Goal: Complete application form: Complete application form

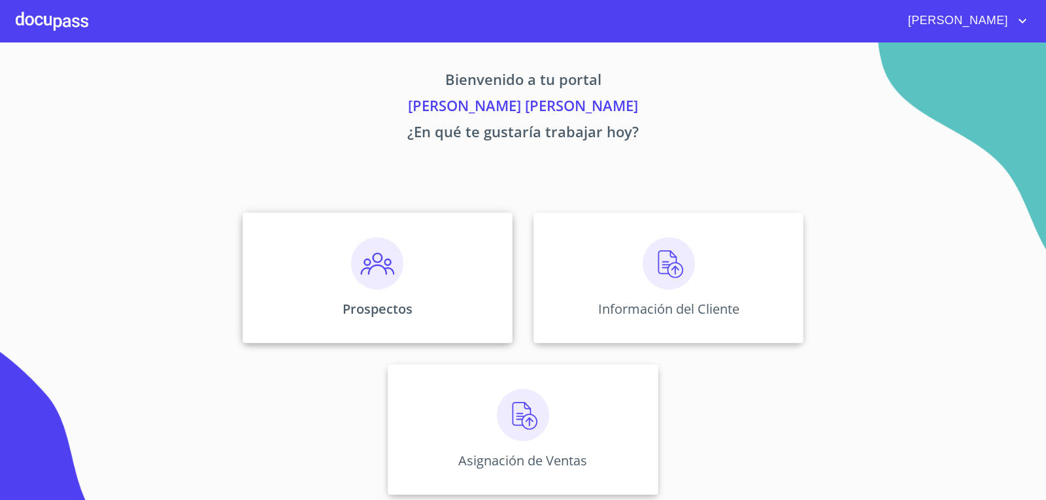
click at [345, 281] on div "Prospectos" at bounding box center [378, 278] width 270 height 131
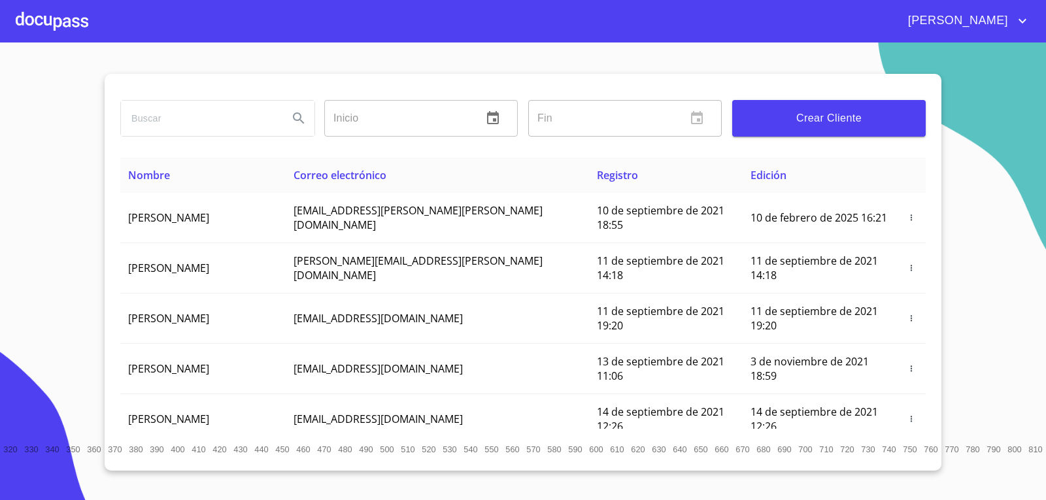
click at [810, 130] on button "Crear Cliente" at bounding box center [830, 118] width 194 height 37
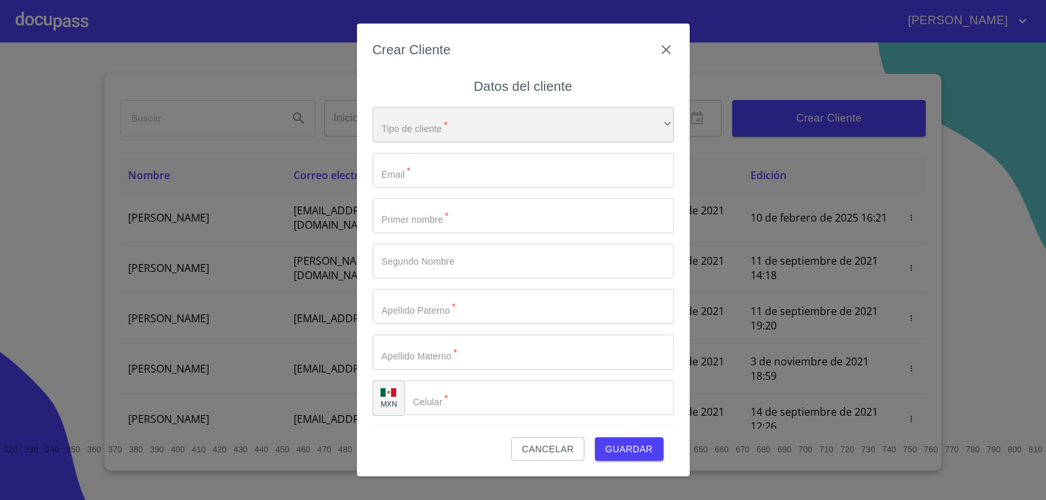
click at [421, 122] on div "​" at bounding box center [524, 124] width 302 height 35
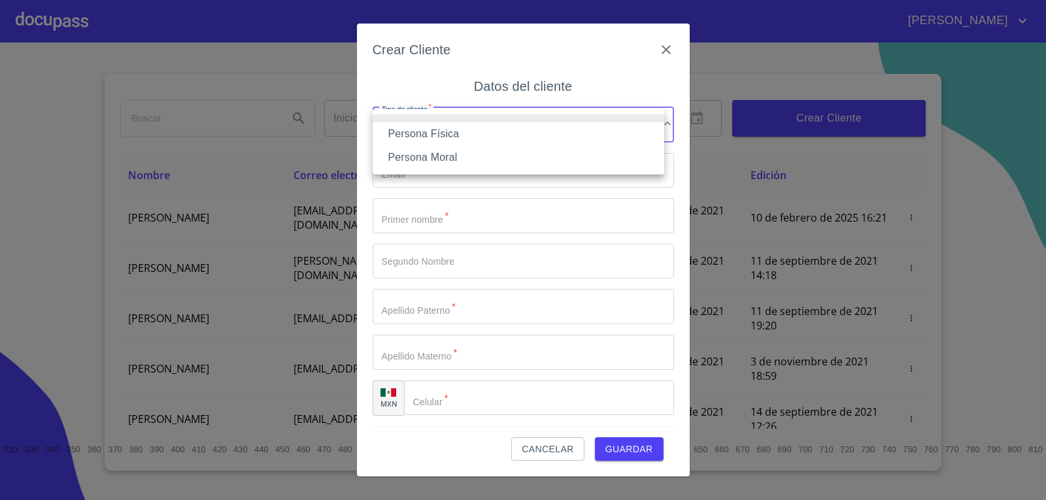
click at [438, 133] on li "Persona Física" at bounding box center [519, 134] width 292 height 24
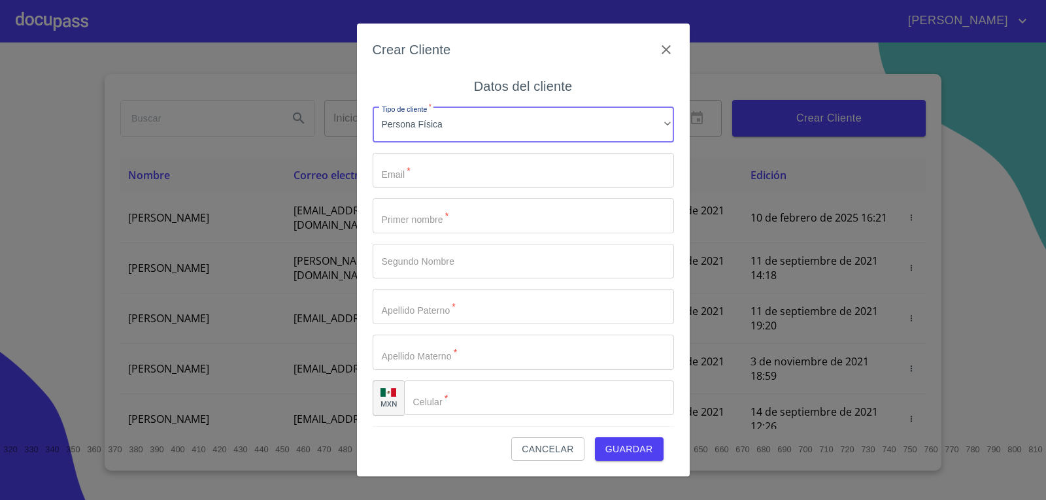
click at [441, 162] on input "Tipo de cliente   *" at bounding box center [524, 170] width 302 height 35
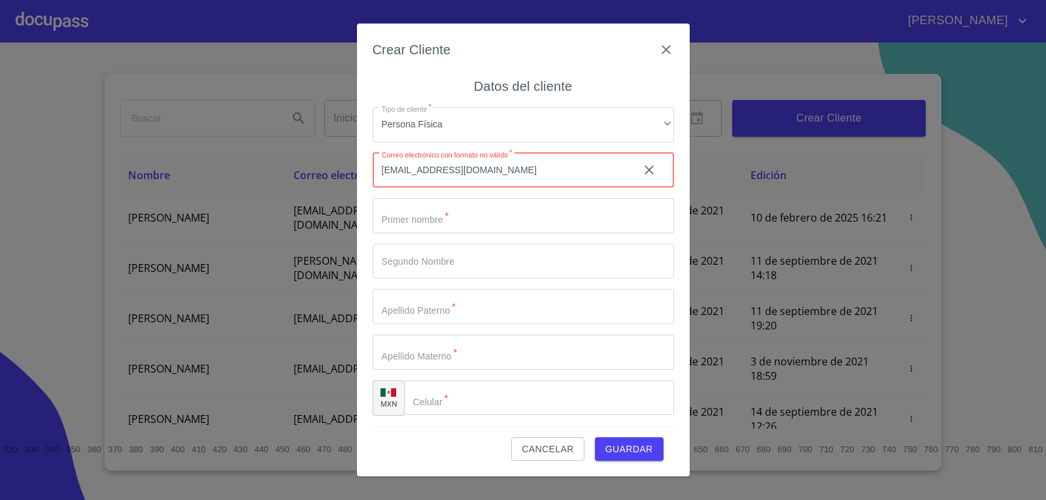
type input "jalfrank7@gmail.com"
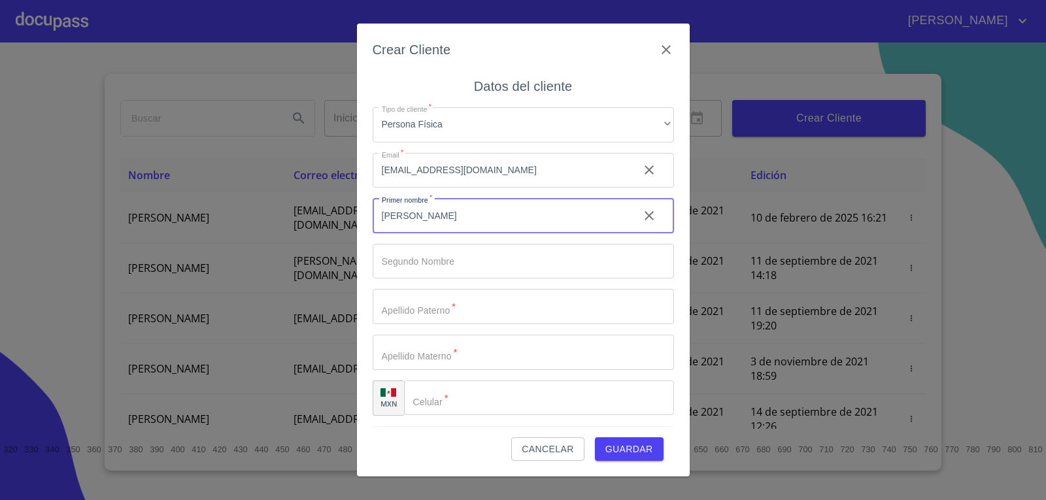
type input "fernando"
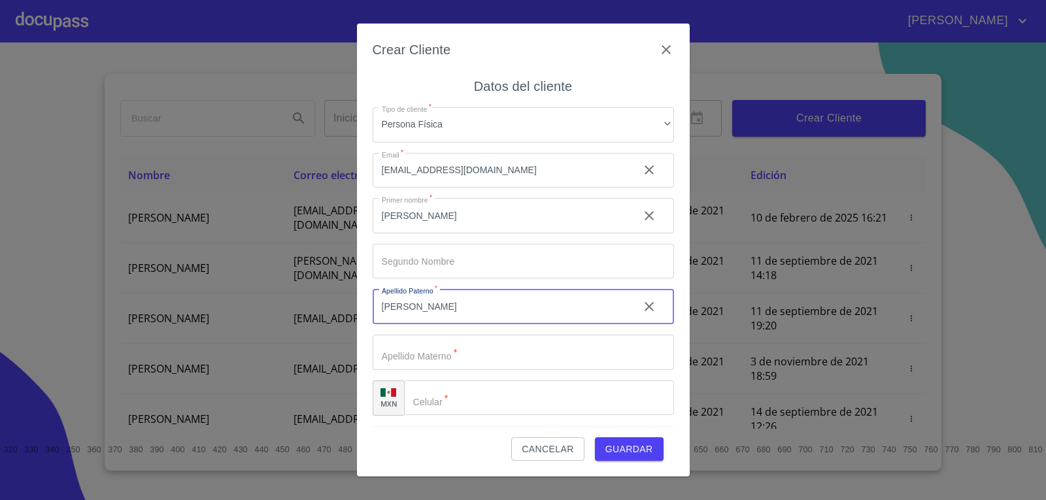
type input "solano"
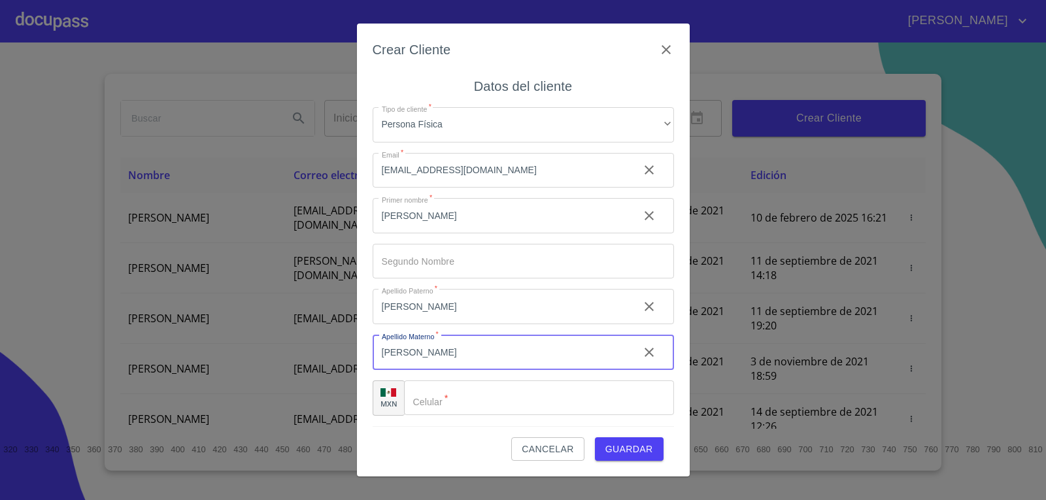
type input "flores"
click at [511, 400] on input "Tipo de cliente   *" at bounding box center [539, 398] width 270 height 35
type input "[PHONE_NUMBER]"
click at [624, 456] on span "Guardar" at bounding box center [630, 449] width 48 height 16
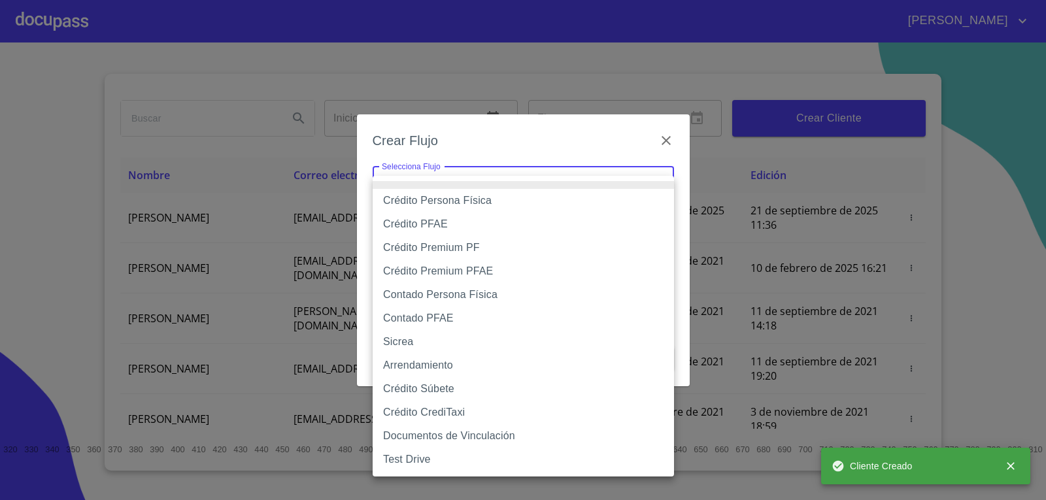
click at [510, 184] on body "LUIS ENRIQUE Inicio ​ Fin ​ Crear Cliente Nombre Correo electrónico Registro Ed…" at bounding box center [523, 250] width 1046 height 500
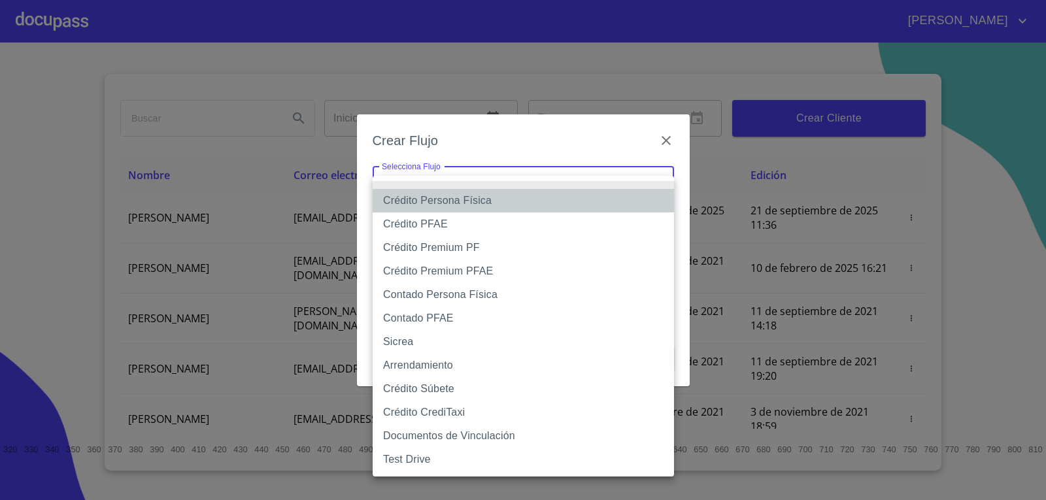
click at [498, 203] on li "Crédito Persona Física" at bounding box center [524, 201] width 302 height 24
type input "6009fb3c7d1714eb8809aa97"
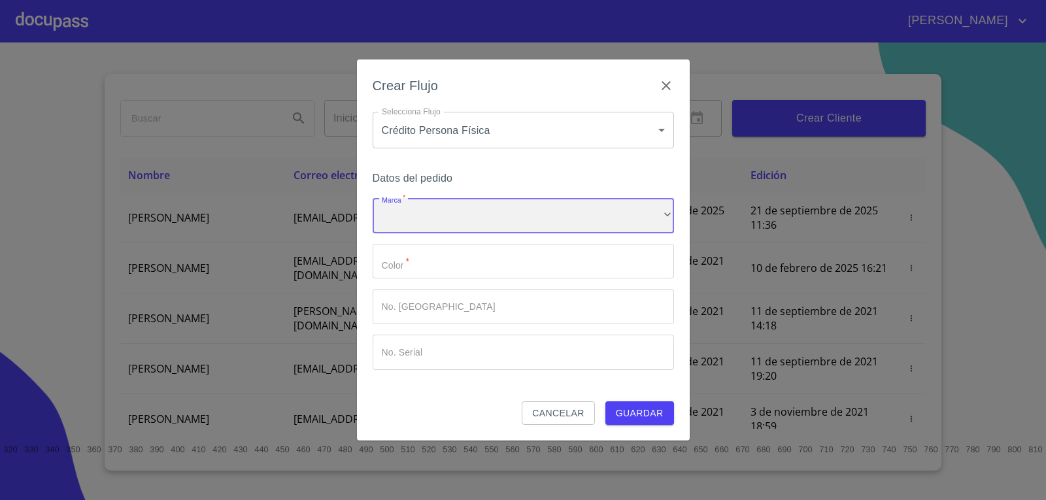
click at [491, 211] on div "​" at bounding box center [524, 215] width 302 height 35
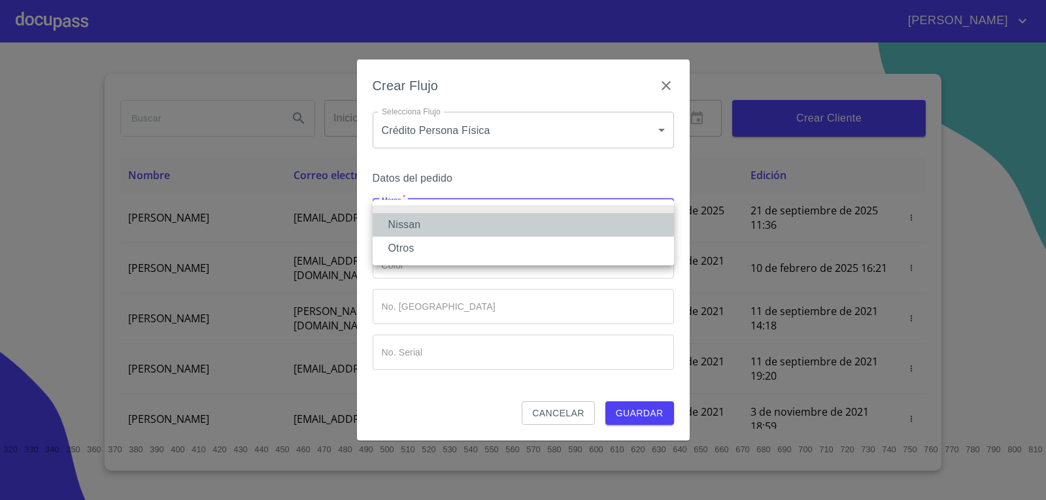
click at [487, 222] on li "Nissan" at bounding box center [524, 225] width 302 height 24
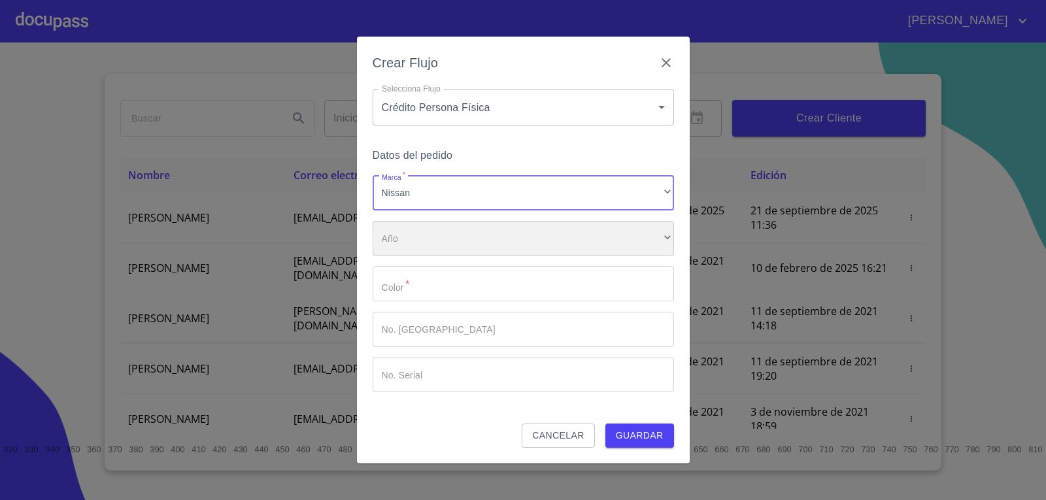
click at [484, 243] on div "​" at bounding box center [524, 238] width 302 height 35
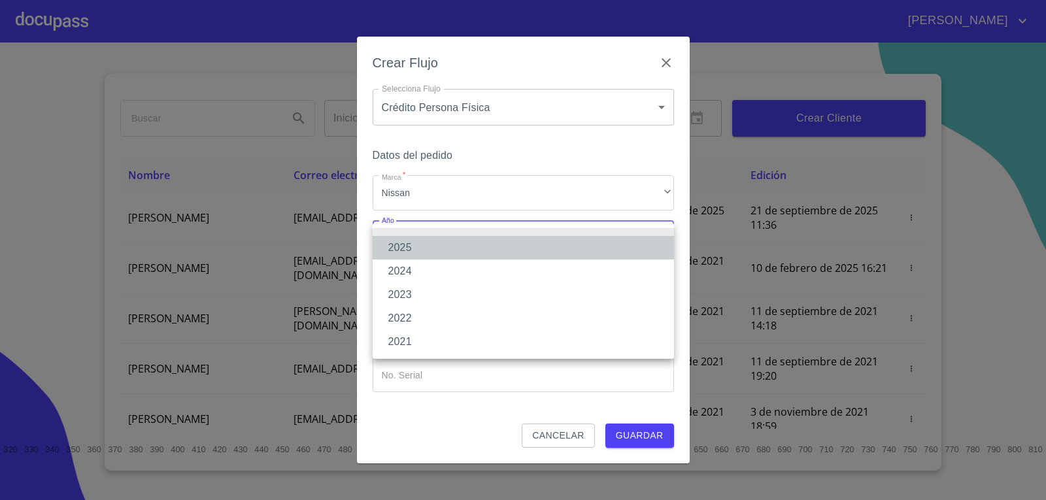
click at [484, 239] on li "2025" at bounding box center [524, 248] width 302 height 24
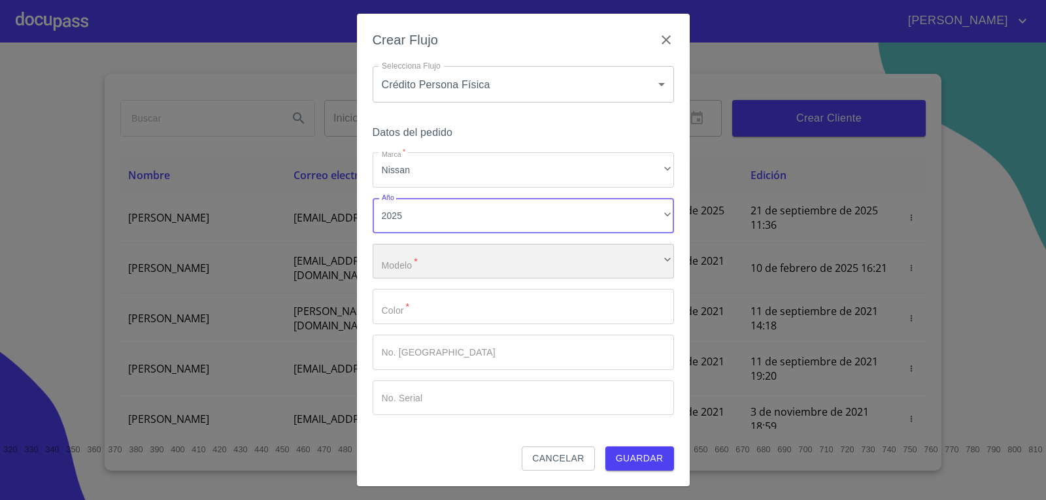
click at [477, 264] on div "​" at bounding box center [524, 261] width 302 height 35
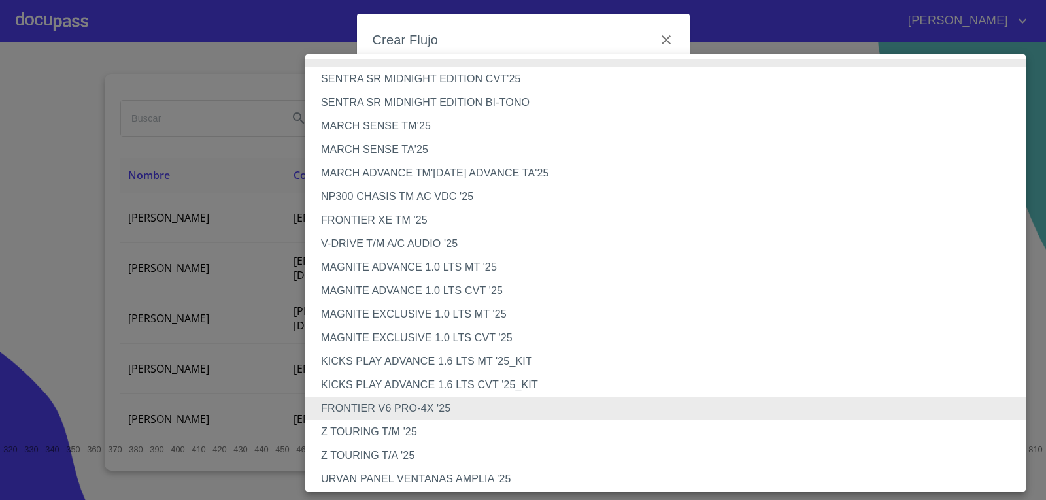
scroll to position [866, 0]
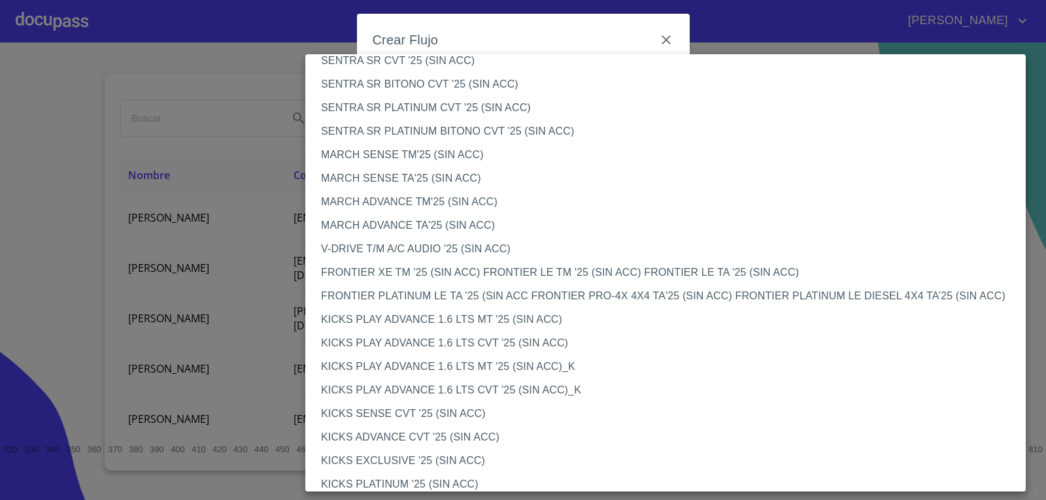
click at [392, 295] on li "FRONTIER PLATINUM LE TA '25 (SIN ACC FRONTIER PRO-4X 4X4 TA'25 (SIN ACC) FRONTI…" at bounding box center [670, 297] width 731 height 24
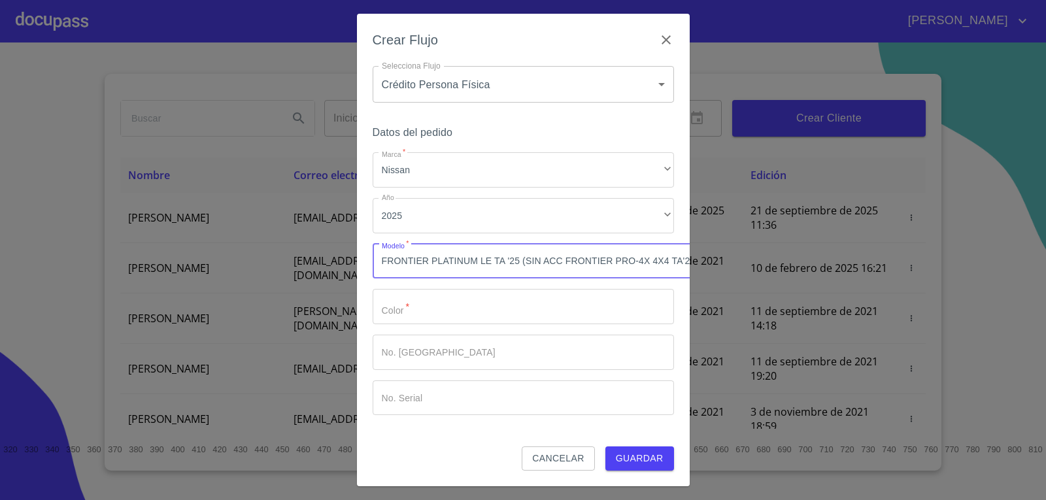
click at [458, 289] on input "Marca   *" at bounding box center [524, 306] width 302 height 35
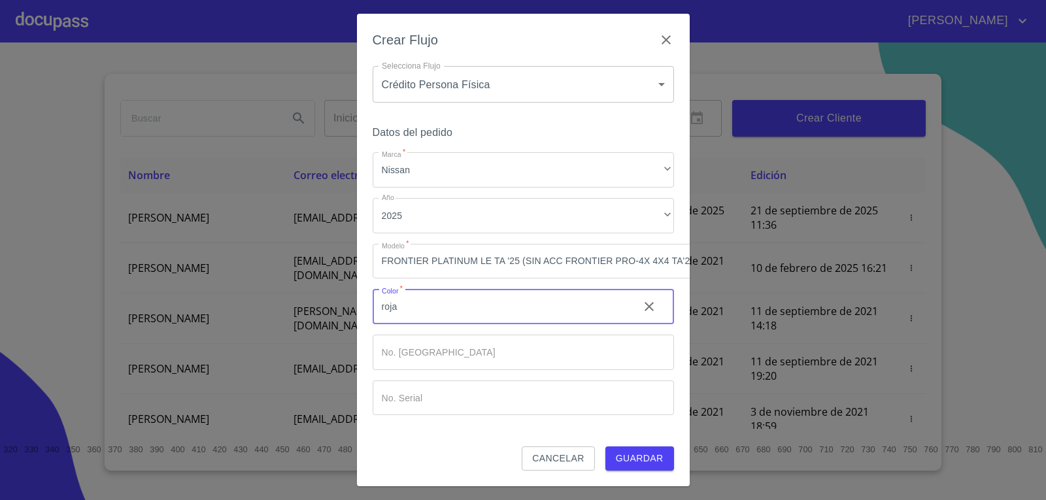
type input "roja"
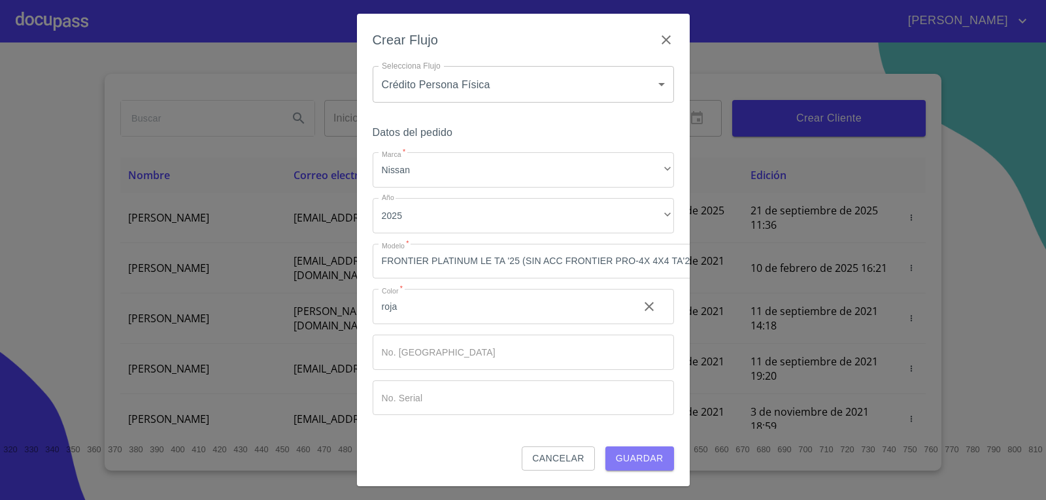
click at [646, 451] on span "Guardar" at bounding box center [640, 459] width 48 height 16
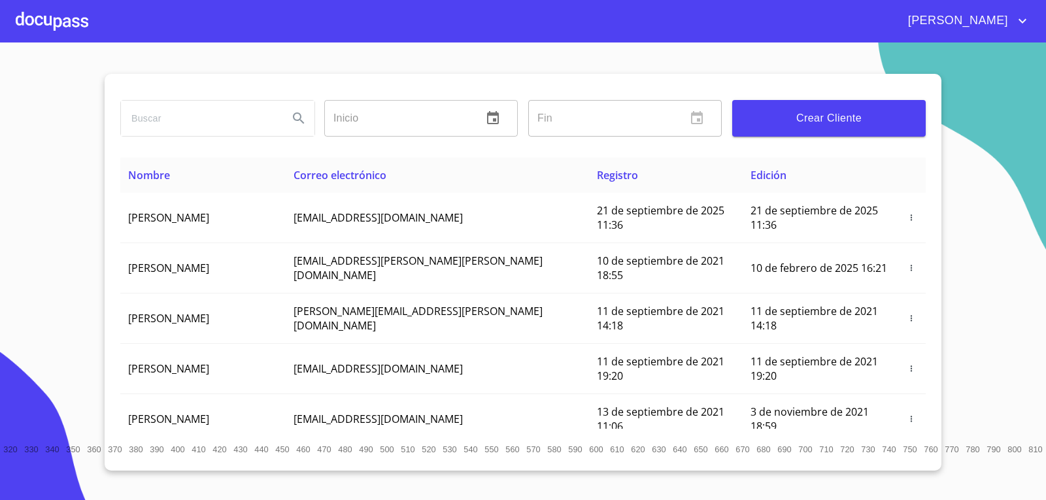
click at [53, 20] on div at bounding box center [52, 21] width 73 height 42
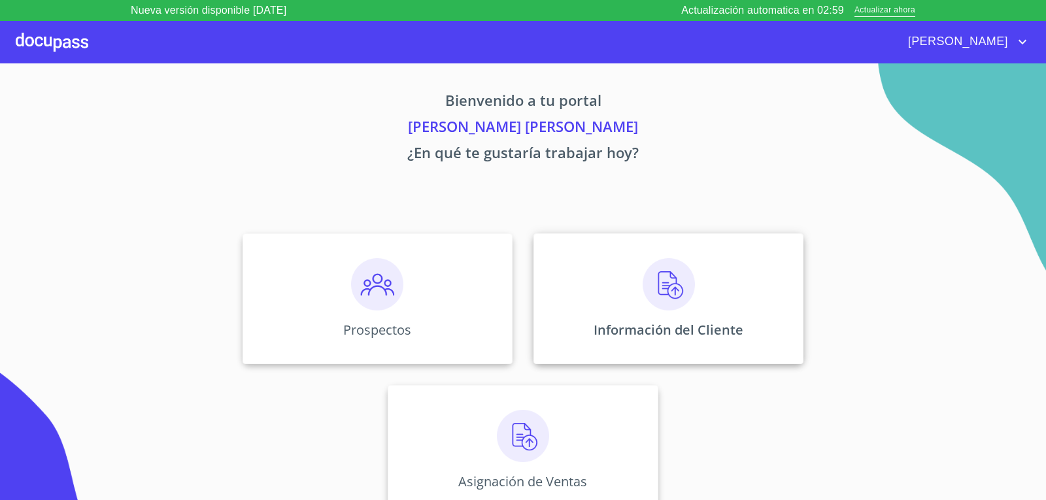
click at [669, 285] on img at bounding box center [669, 284] width 52 height 52
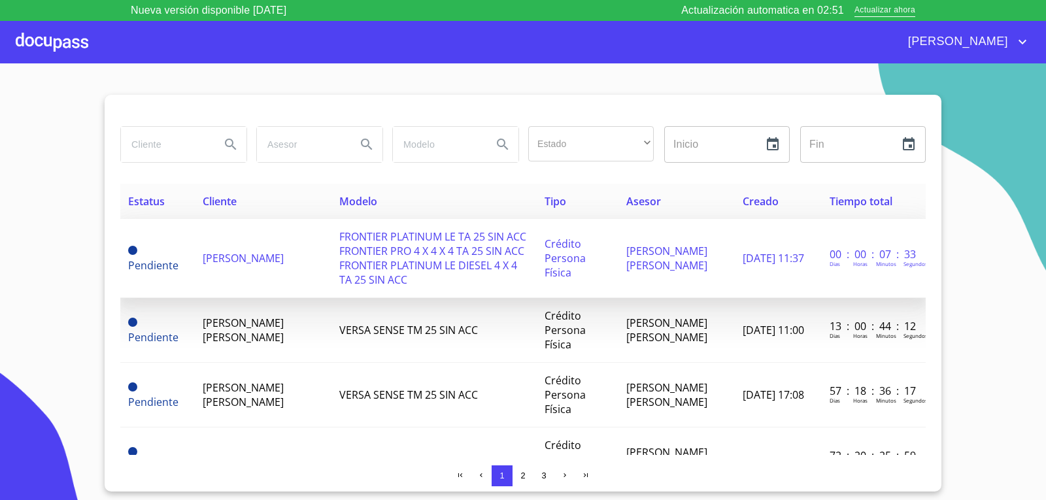
click at [489, 255] on span "FRONTIER PLATINUM LE TA 25 SIN ACC FRONTIER PRO 4 X 4 X 4 TA 25 SIN ACC FRONTIE…" at bounding box center [432, 259] width 187 height 58
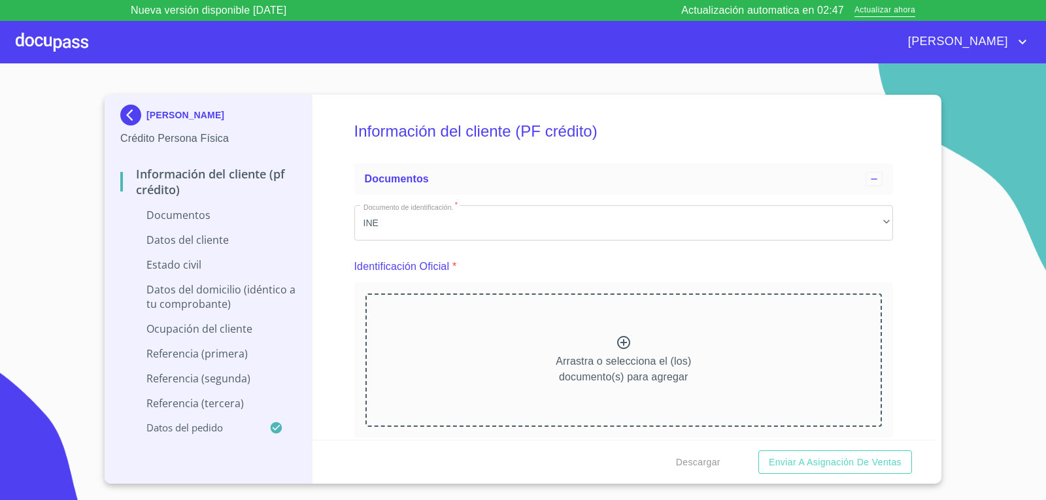
click at [616, 339] on icon at bounding box center [624, 343] width 16 height 16
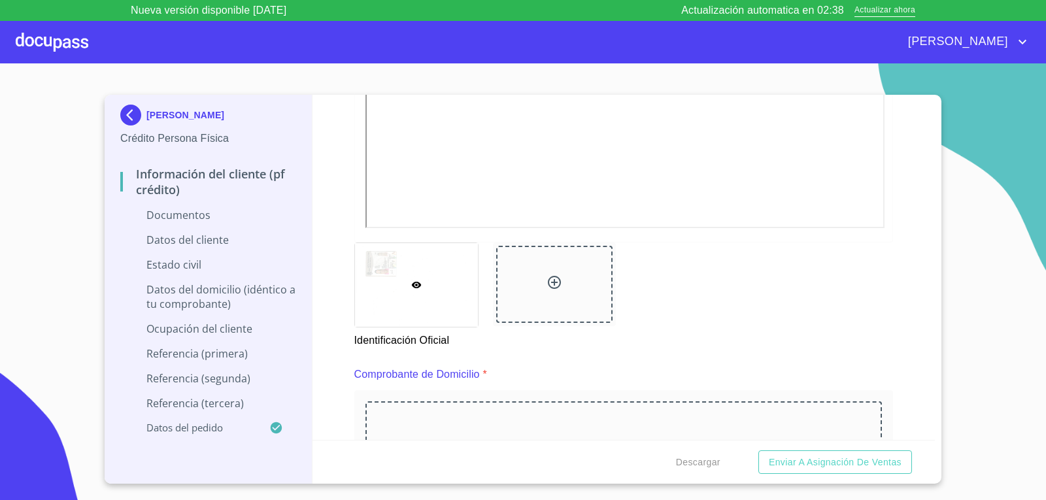
scroll to position [458, 0]
click at [547, 278] on icon at bounding box center [555, 277] width 16 height 16
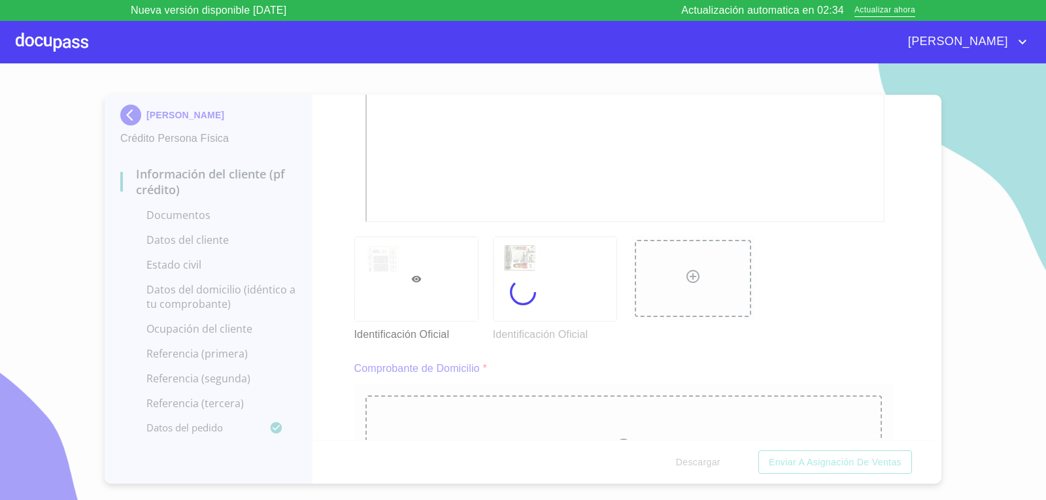
click at [334, 264] on div at bounding box center [523, 292] width 1046 height 458
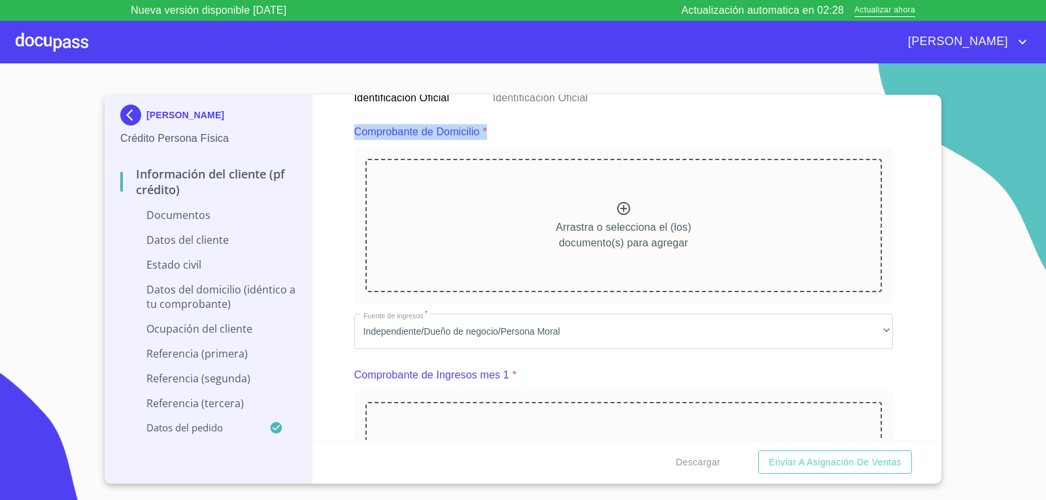
scroll to position [564, 0]
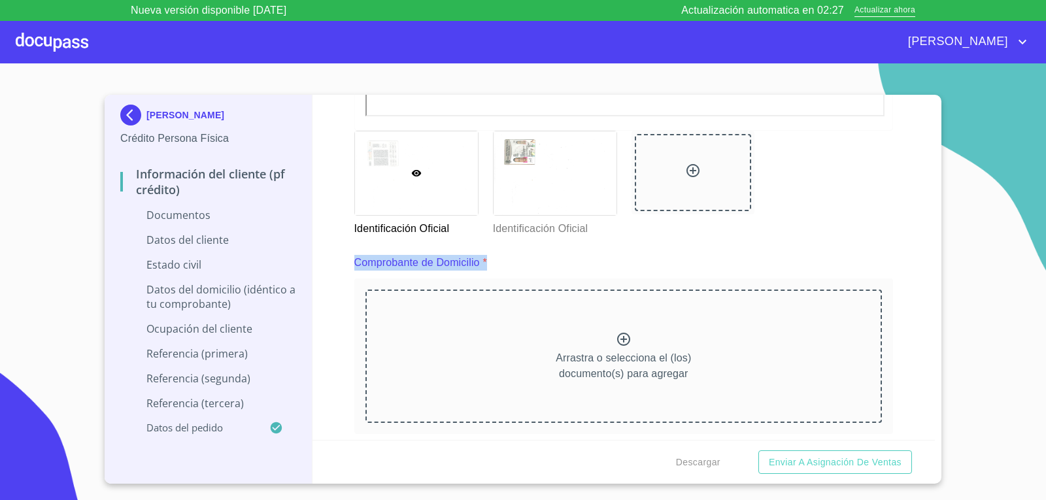
click at [617, 343] on icon at bounding box center [623, 339] width 13 height 13
click at [617, 343] on icon at bounding box center [624, 340] width 16 height 16
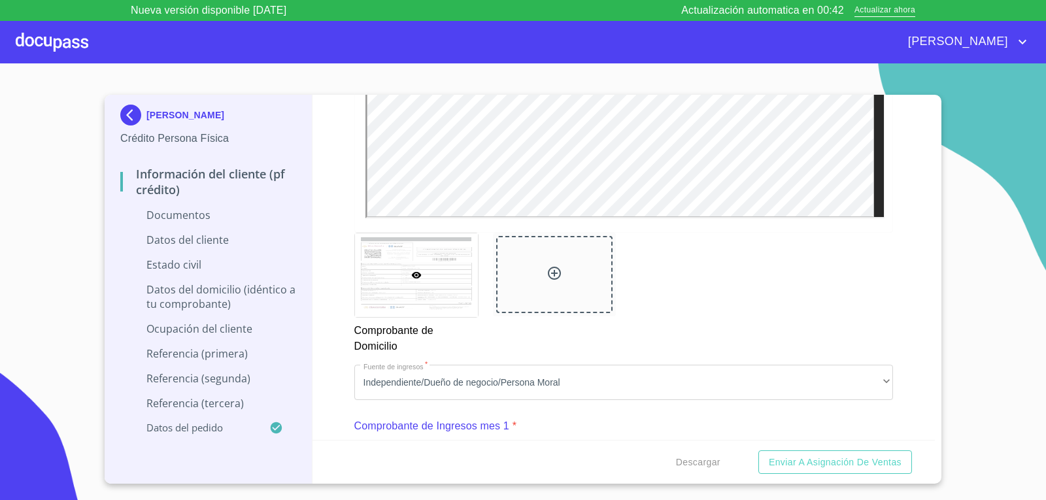
scroll to position [1218, 0]
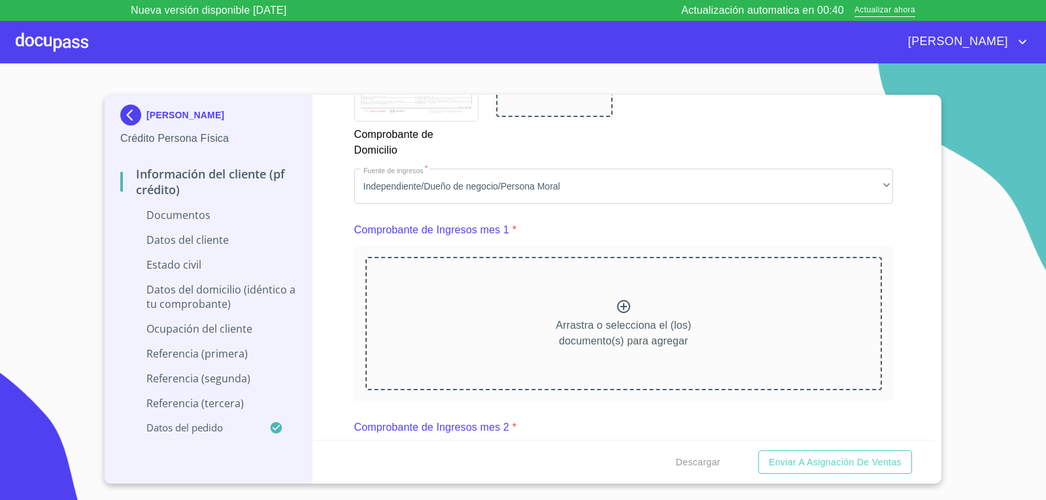
click at [616, 309] on icon at bounding box center [624, 307] width 16 height 16
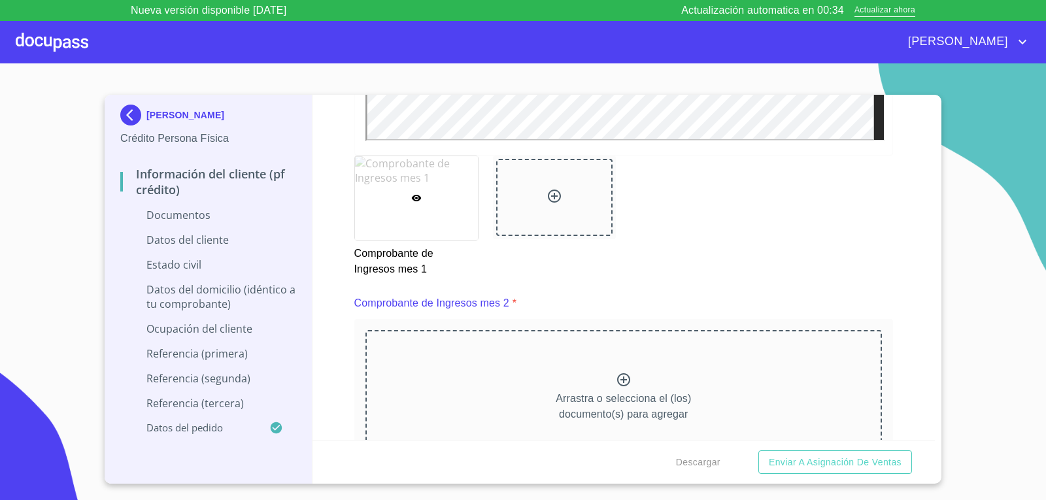
scroll to position [1741, 0]
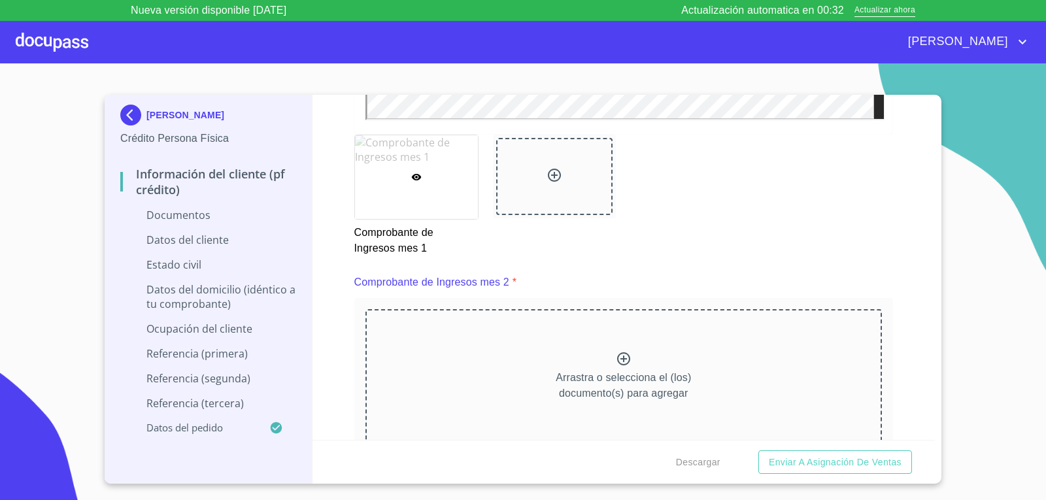
click at [616, 360] on icon at bounding box center [624, 359] width 16 height 16
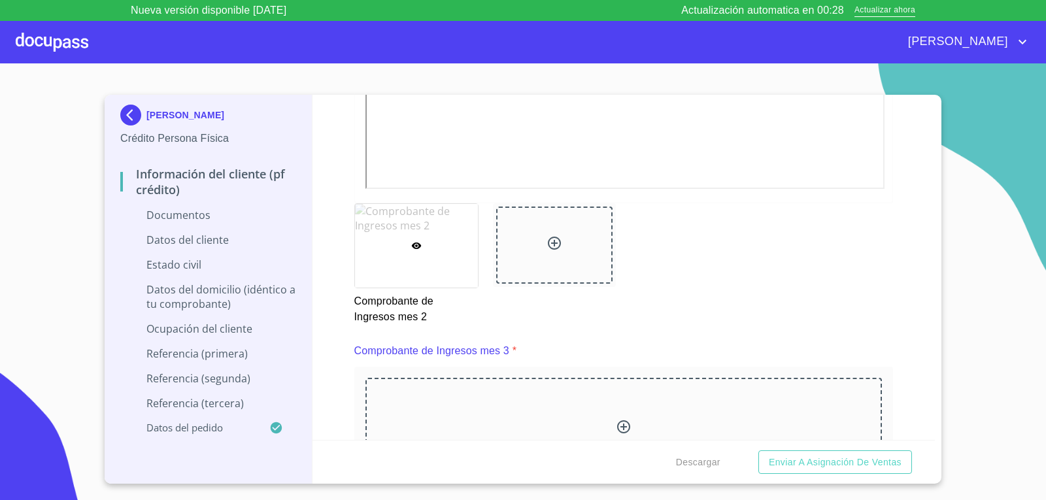
scroll to position [2395, 0]
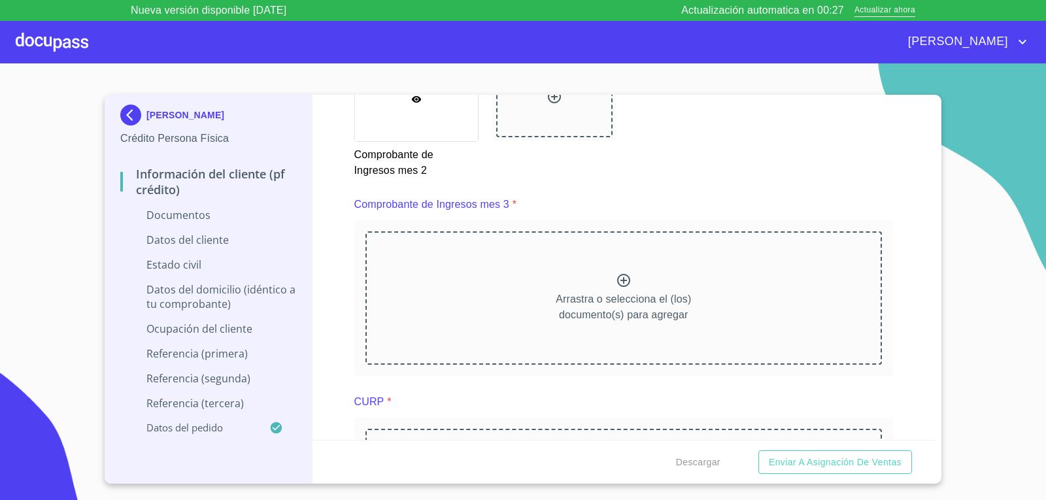
click at [616, 280] on icon at bounding box center [624, 281] width 16 height 16
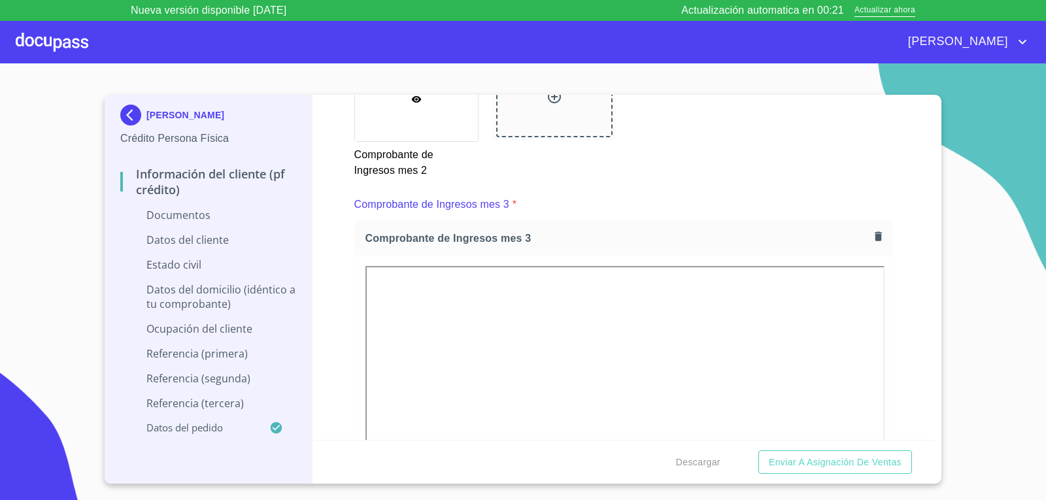
click at [313, 277] on div "Información del cliente (PF crédito) Documentos Documento de identificación.   …" at bounding box center [624, 267] width 623 height 345
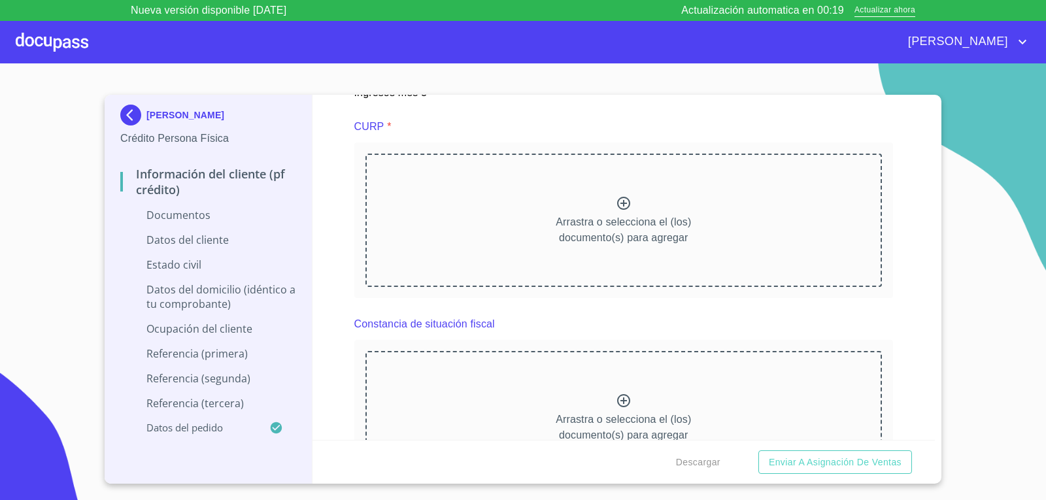
scroll to position [3049, 0]
click at [617, 208] on icon at bounding box center [623, 202] width 13 height 13
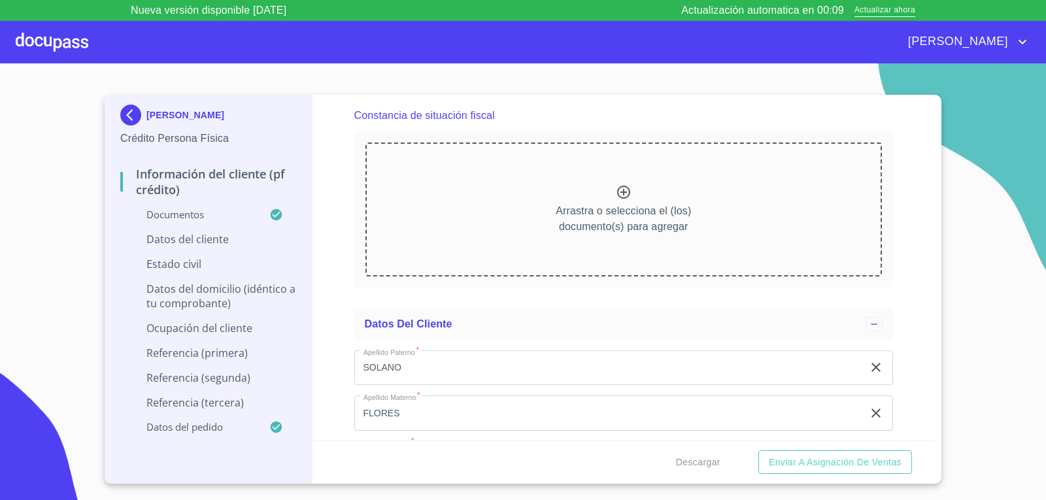
scroll to position [3638, 0]
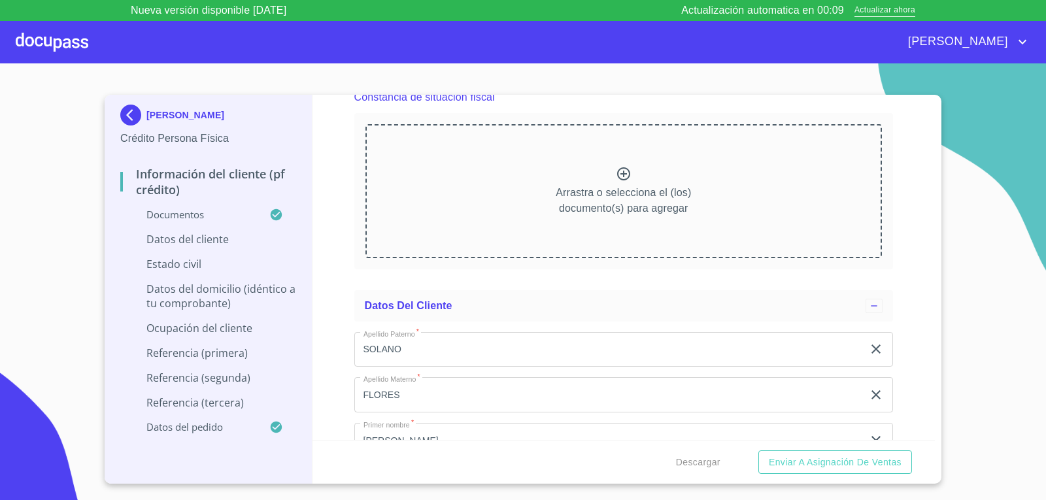
click at [617, 177] on icon at bounding box center [624, 174] width 16 height 16
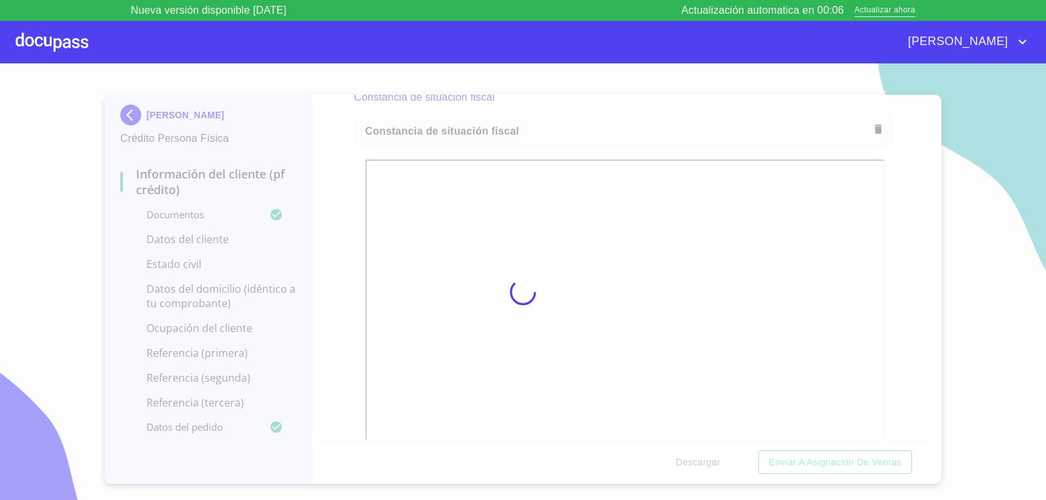
click at [331, 264] on div at bounding box center [523, 292] width 1046 height 458
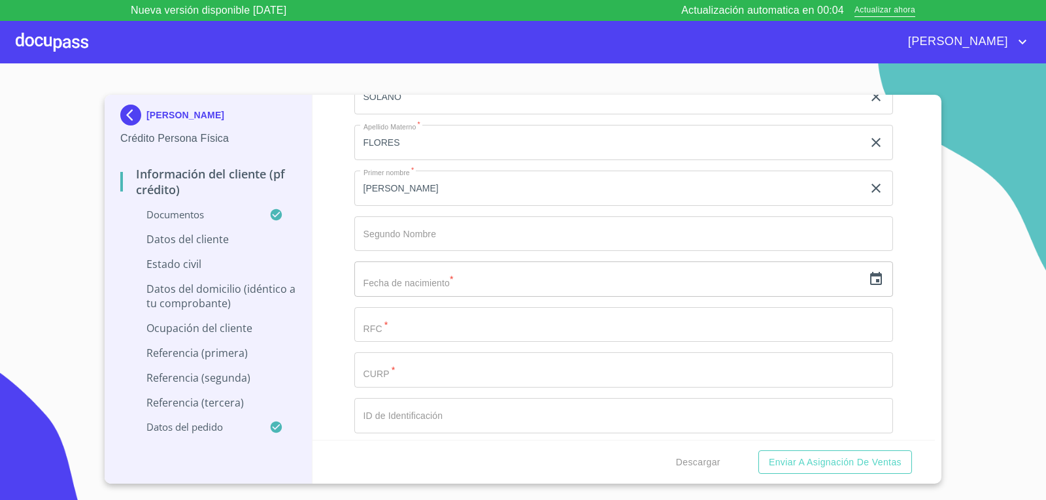
scroll to position [4292, 0]
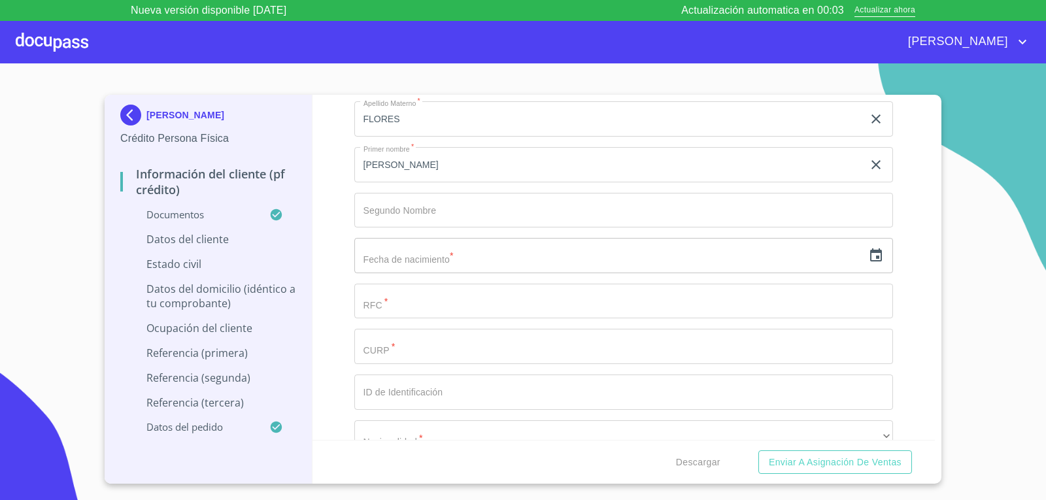
click at [872, 252] on icon "button" at bounding box center [877, 255] width 12 height 13
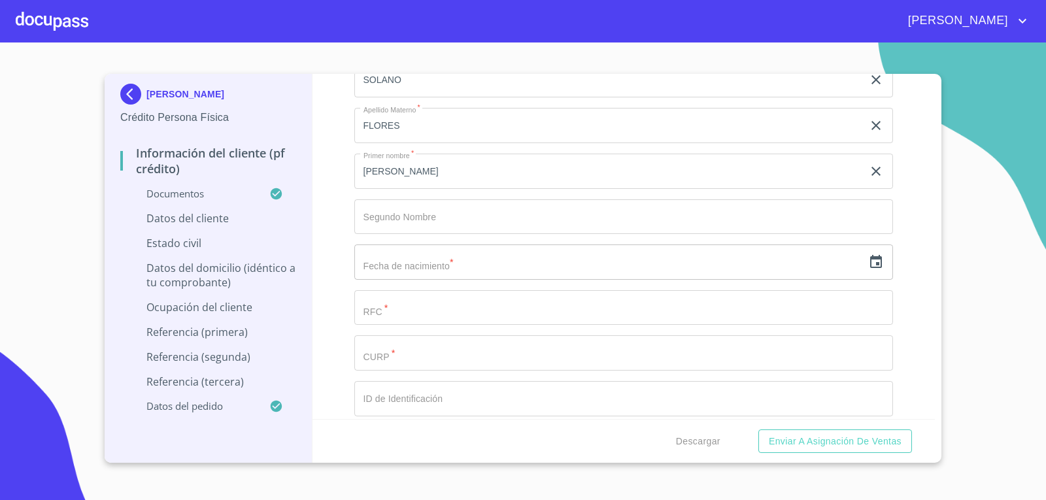
scroll to position [4317, 0]
click at [871, 211] on icon "button" at bounding box center [877, 209] width 12 height 13
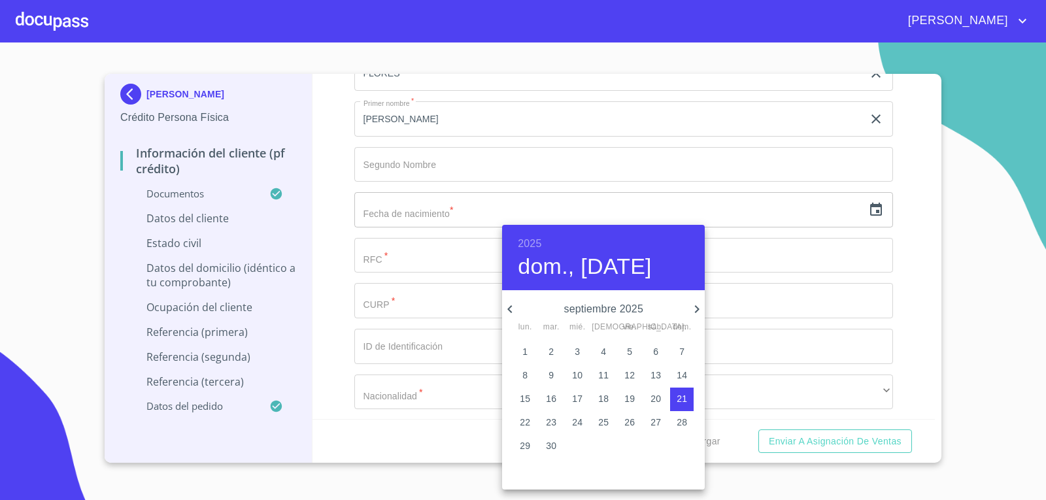
click at [534, 243] on h6 "2025" at bounding box center [530, 244] width 24 height 18
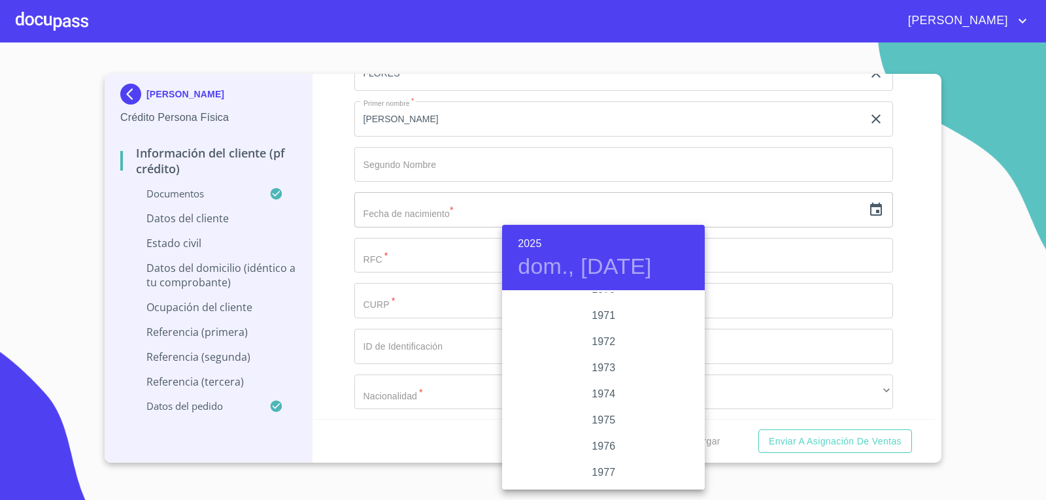
scroll to position [1164, 0]
click at [618, 316] on div "1970" at bounding box center [603, 318] width 203 height 26
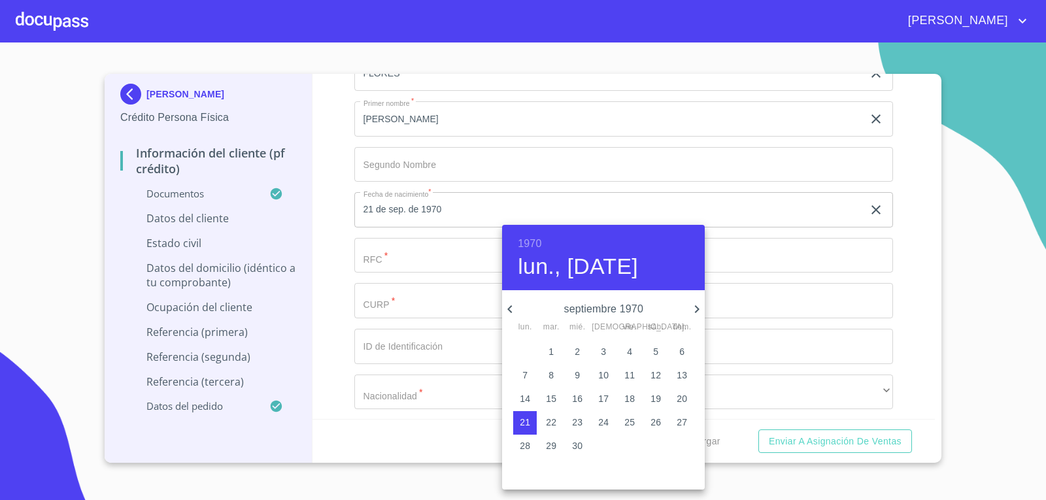
click at [693, 307] on icon "button" at bounding box center [697, 310] width 16 height 16
click at [693, 306] on icon "button" at bounding box center [697, 310] width 16 height 16
click at [531, 419] on span "21" at bounding box center [525, 422] width 24 height 13
type input "21 de dic. de 1970"
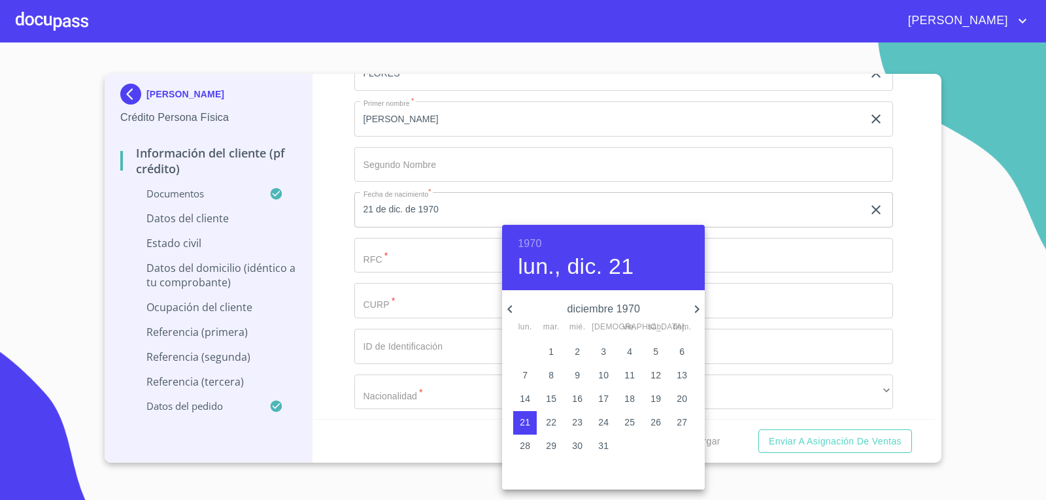
click at [336, 286] on div at bounding box center [523, 250] width 1046 height 500
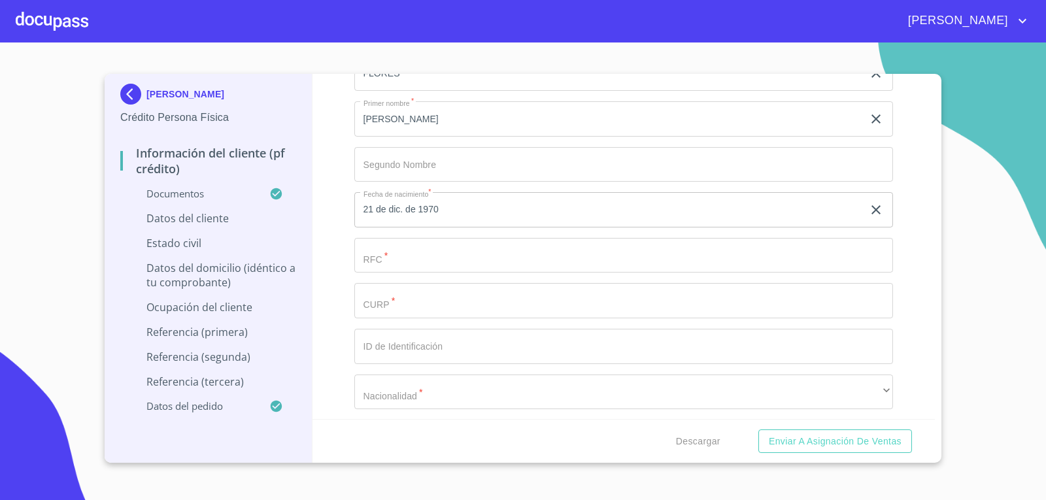
click at [415, 251] on input "Documento de identificación.   *" at bounding box center [624, 255] width 540 height 35
type input "SOFF701221KL9"
click at [419, 294] on input "Documento de identificación.   *" at bounding box center [624, 300] width 540 height 35
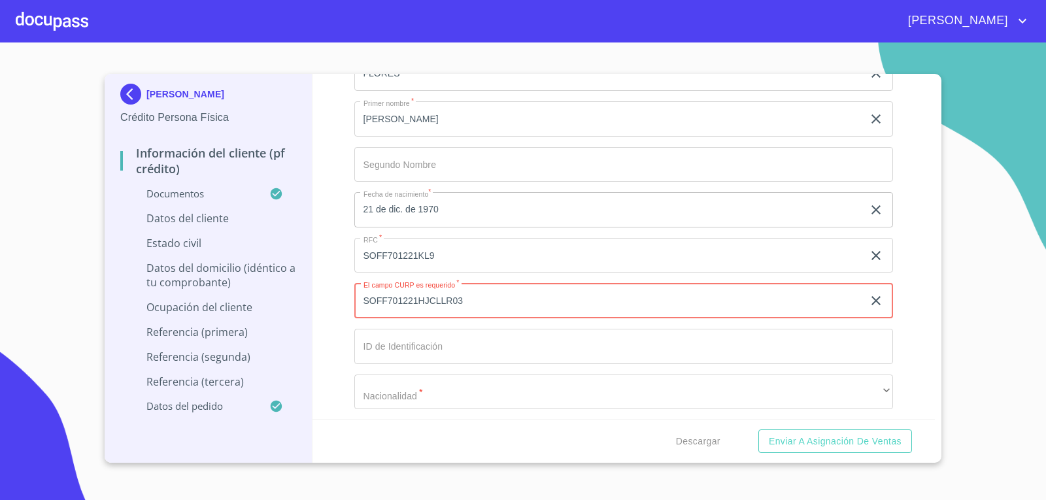
type input "SOFF701221HJCLLR03"
click at [419, 347] on input "Documento de identificación.   *" at bounding box center [624, 346] width 540 height 35
